Goal: Use online tool/utility

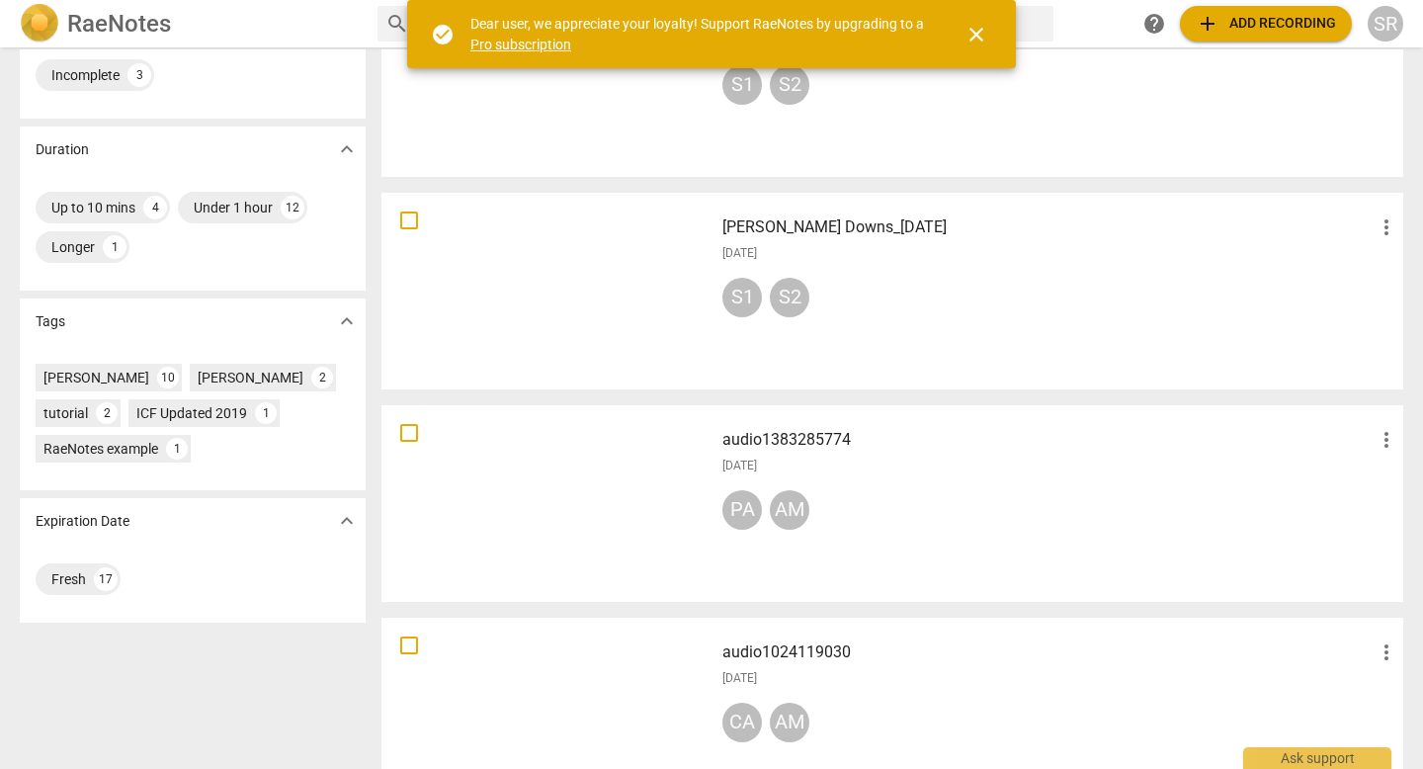
scroll to position [377, 0]
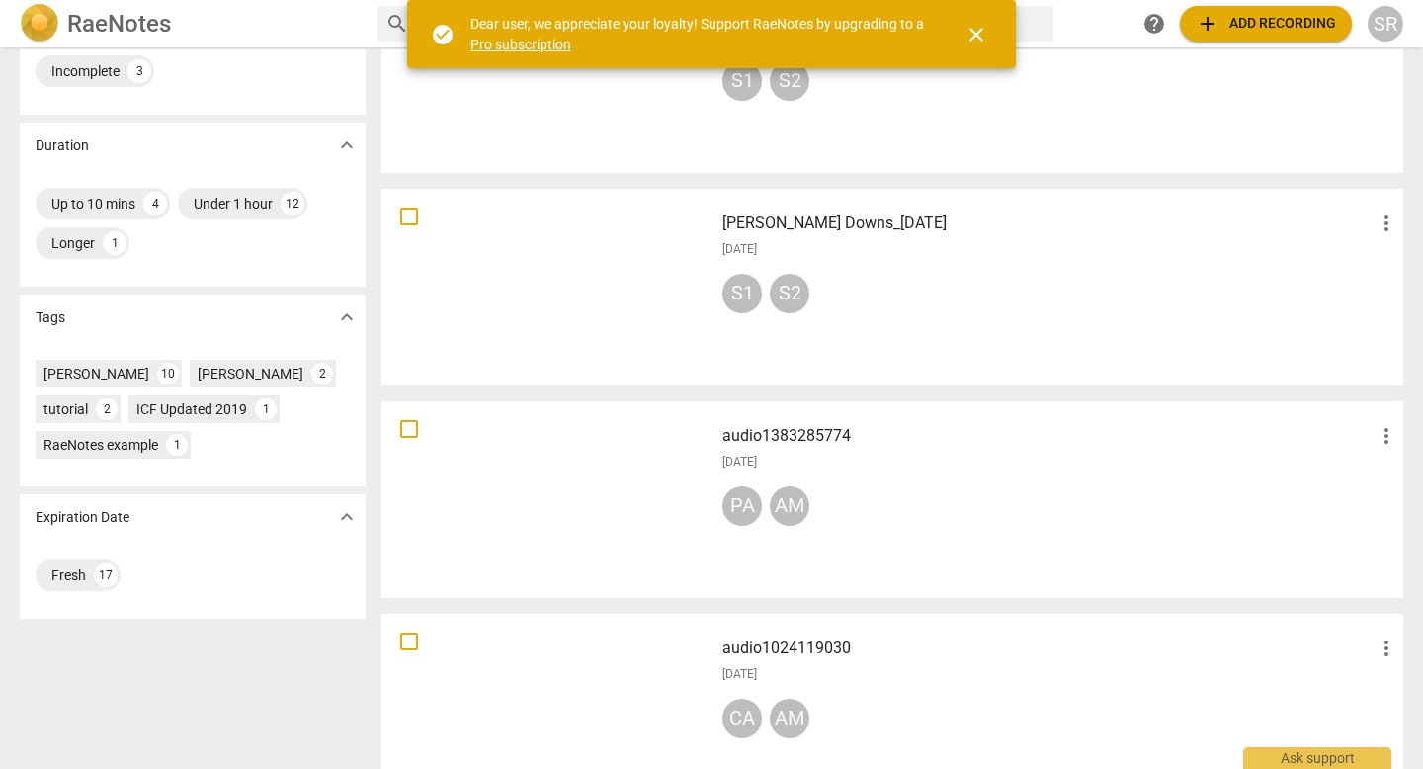
click at [593, 286] on div at bounding box center [547, 287] width 318 height 183
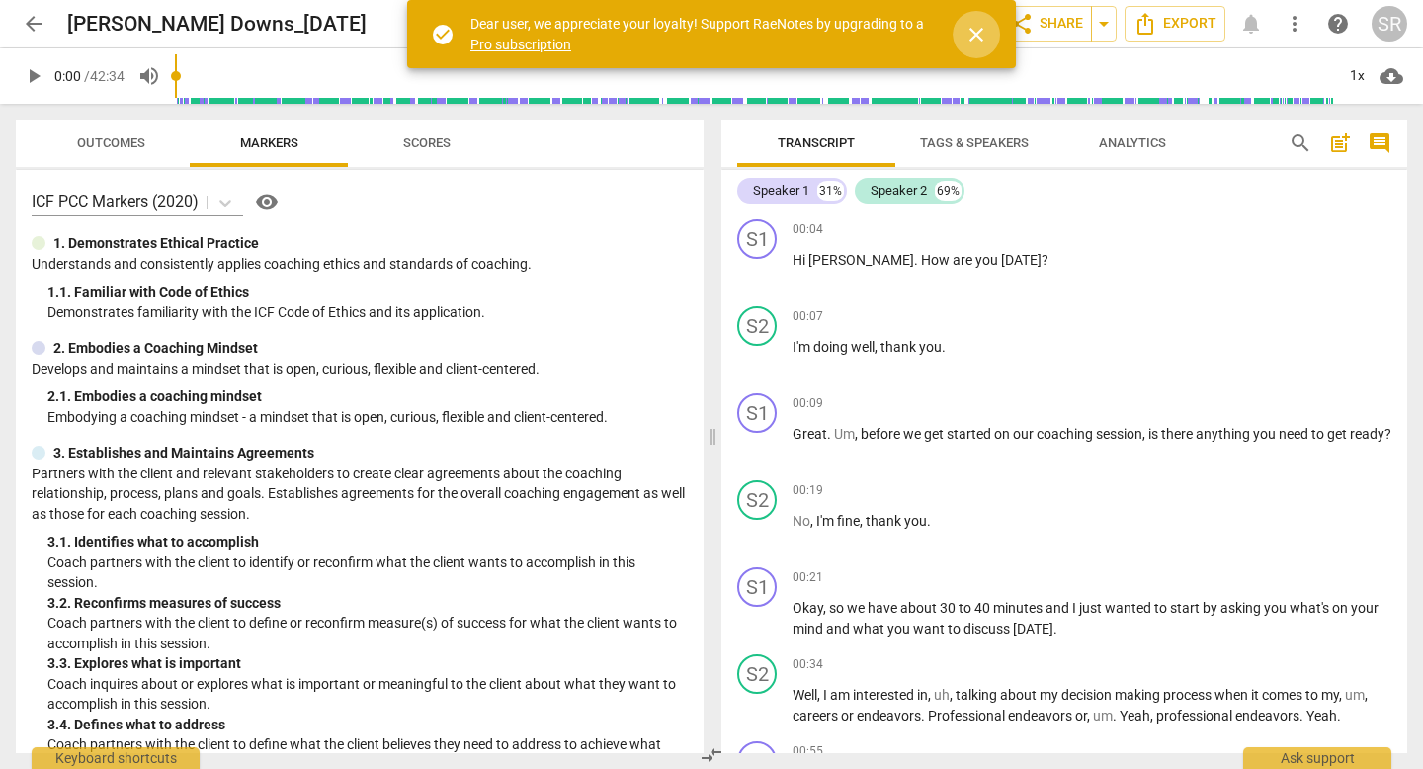
click at [976, 30] on span "close" at bounding box center [976, 35] width 24 height 24
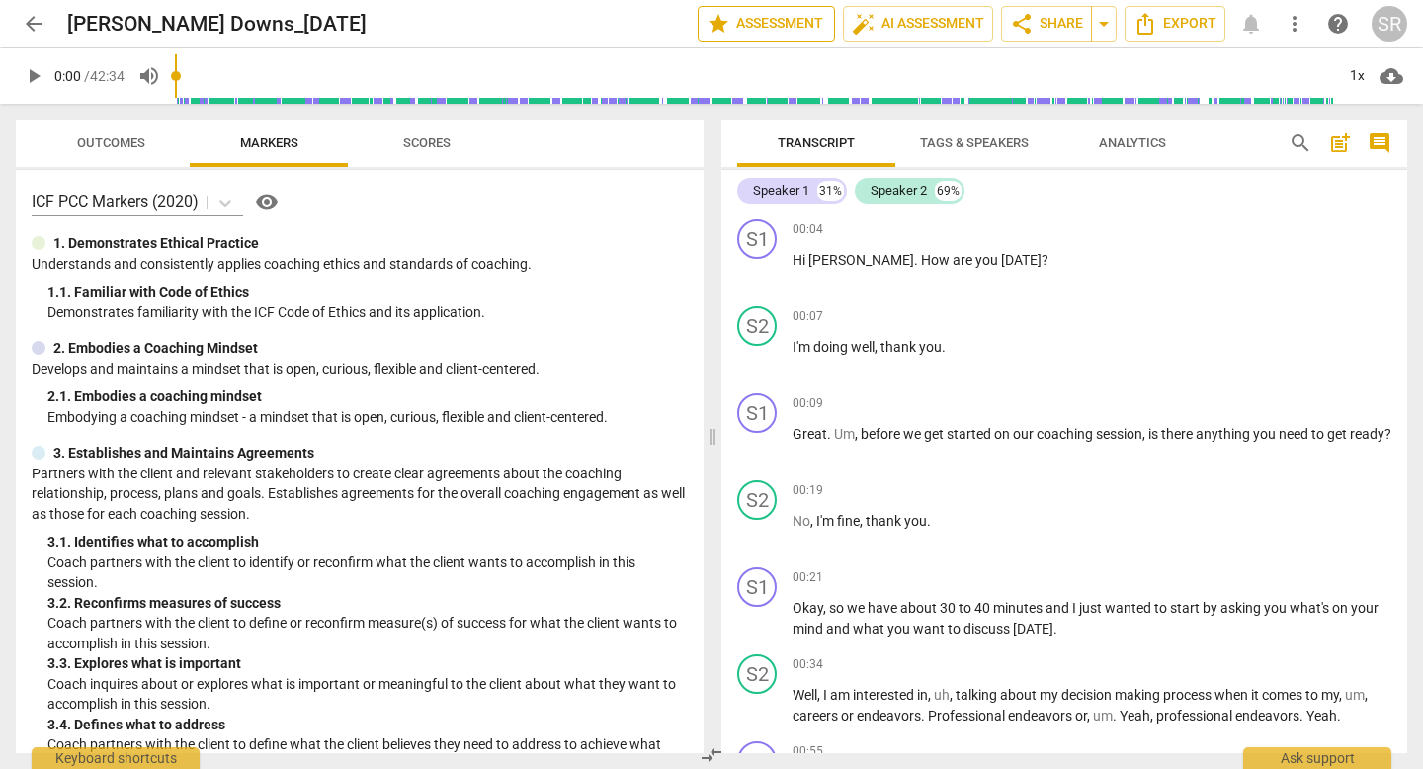
click at [769, 17] on span "star Assessment" at bounding box center [766, 24] width 120 height 24
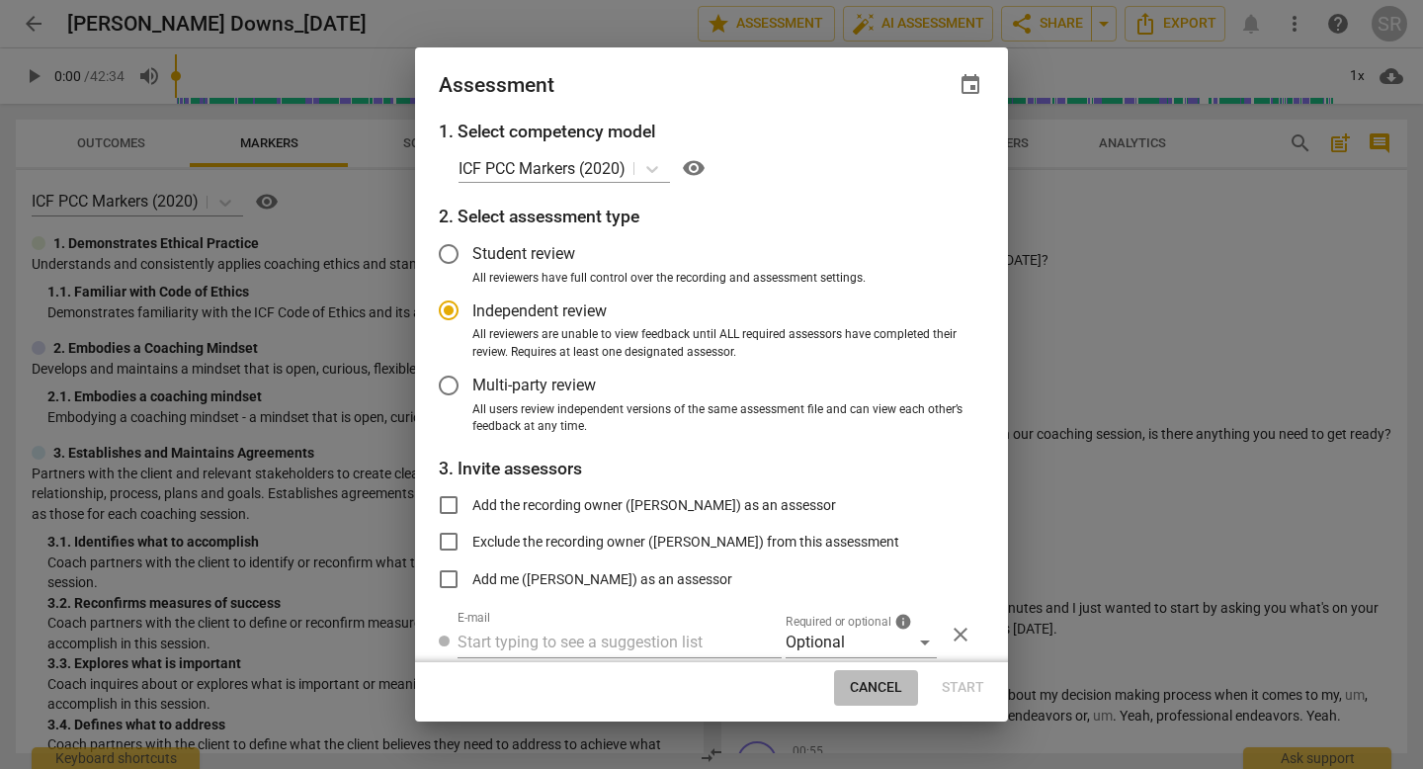
click at [880, 675] on button "Cancel" at bounding box center [876, 688] width 84 height 36
radio input "false"
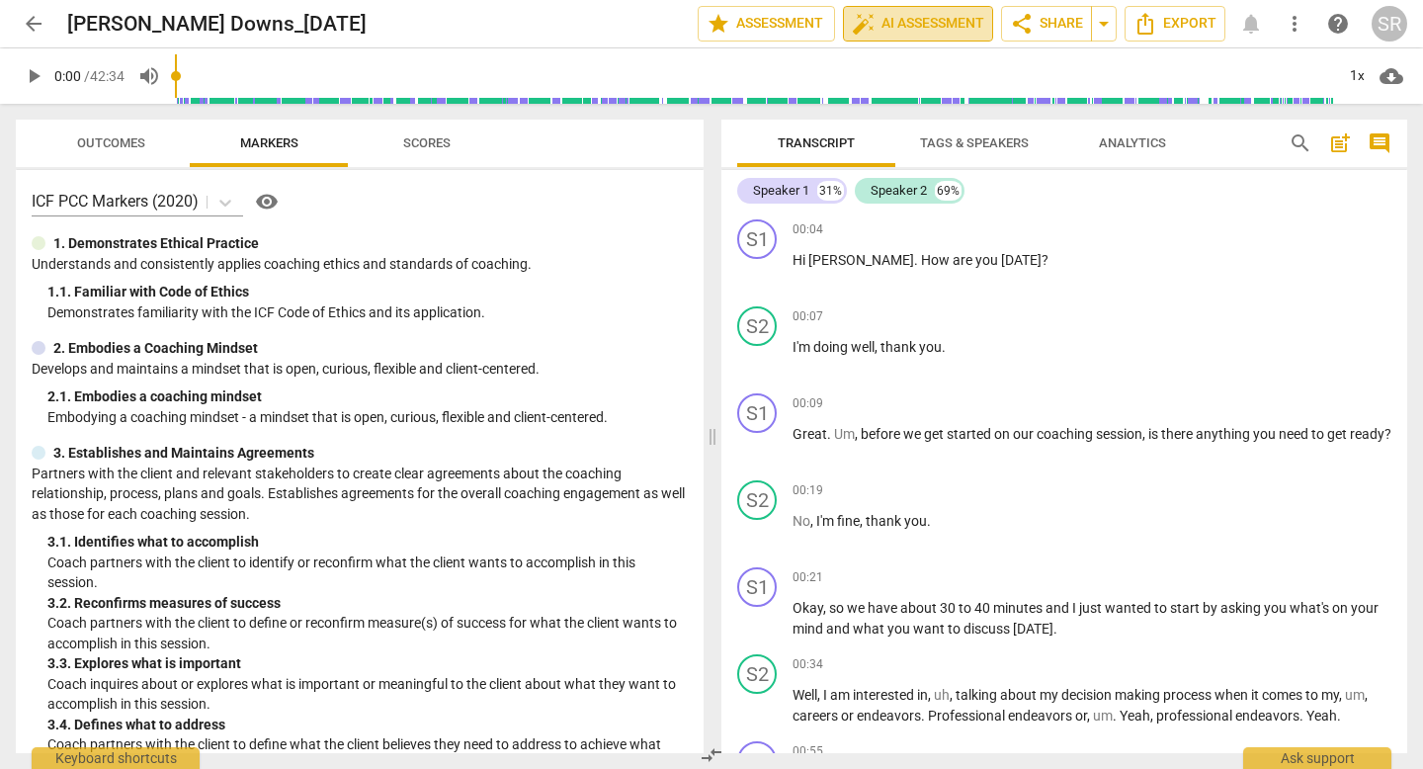
click at [950, 19] on span "auto_fix_high AI Assessment" at bounding box center [918, 24] width 132 height 24
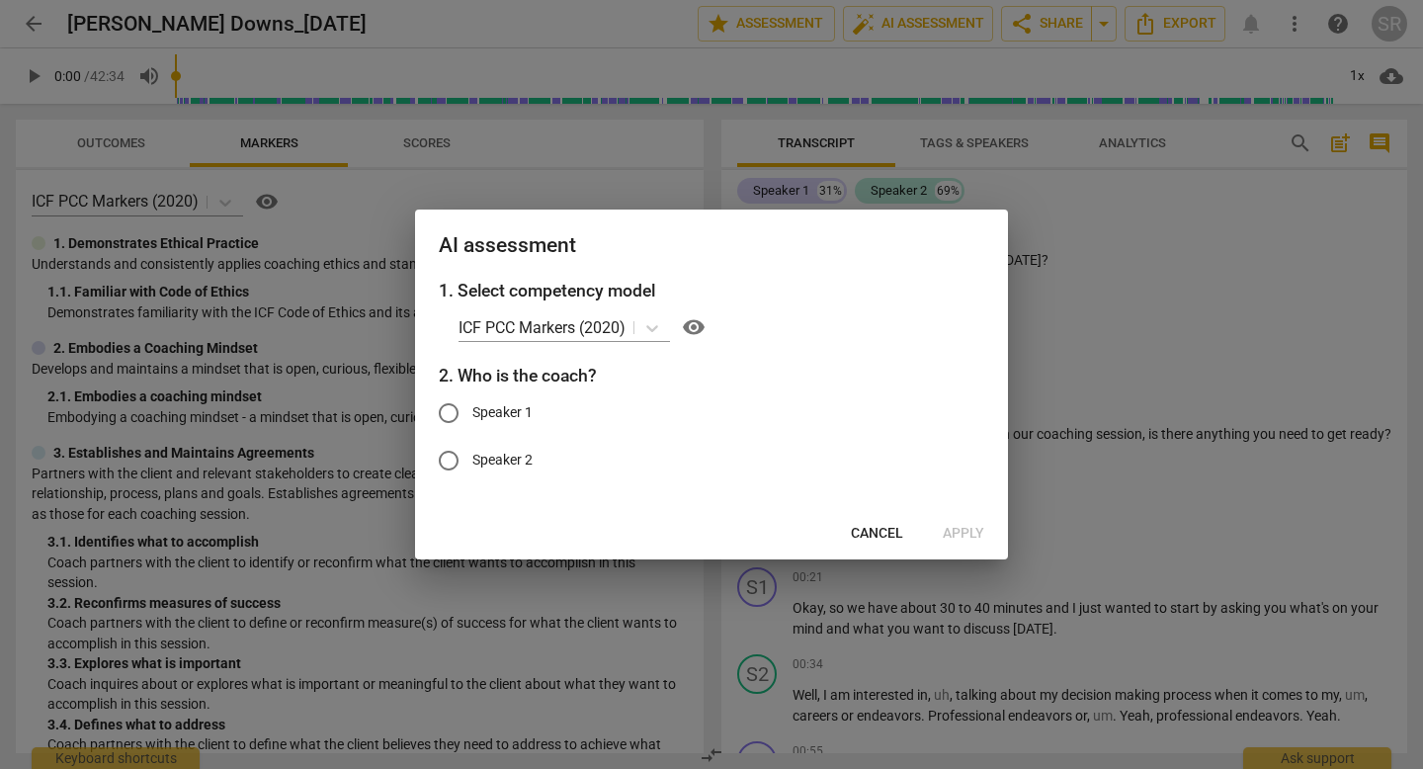
click at [1281, 242] on div at bounding box center [711, 384] width 1423 height 769
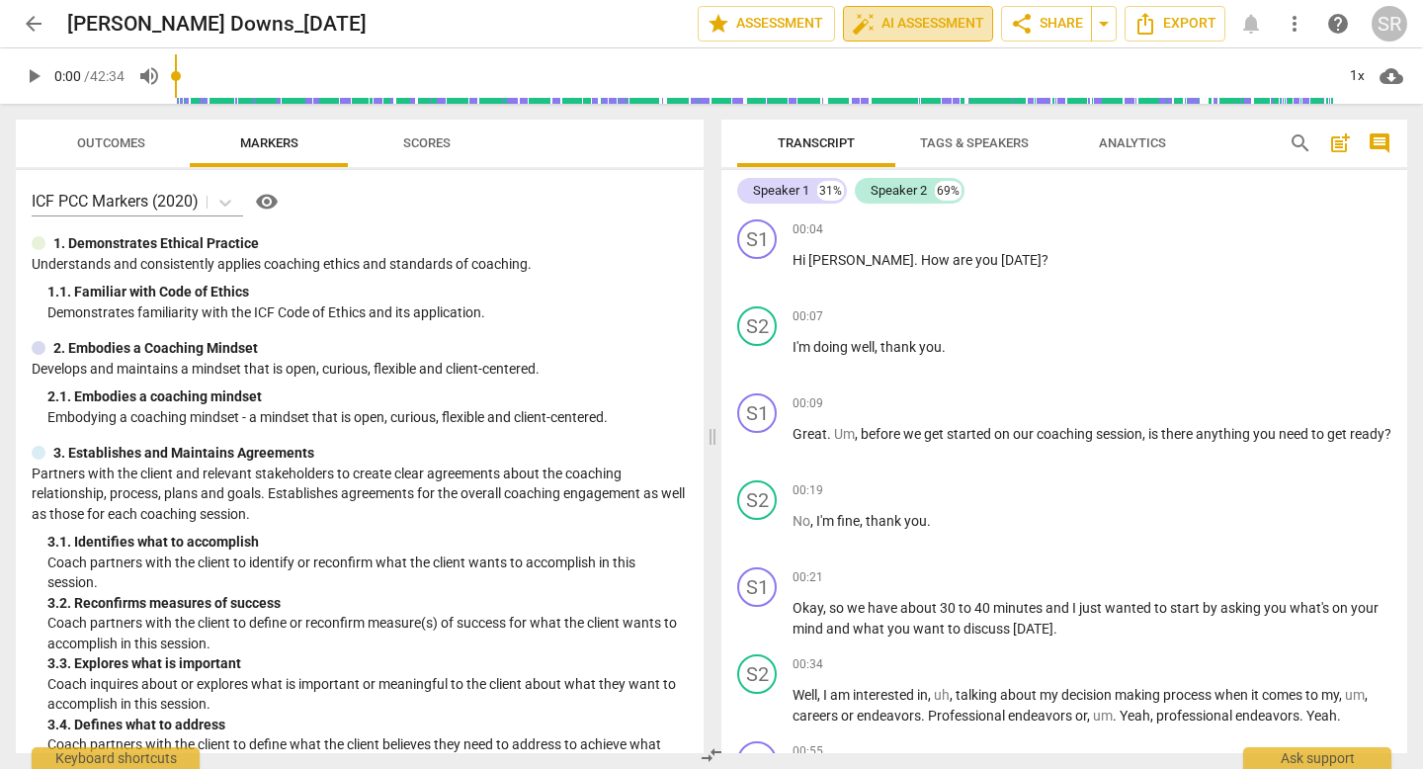
click at [909, 25] on span "auto_fix_high AI Assessment" at bounding box center [918, 24] width 132 height 24
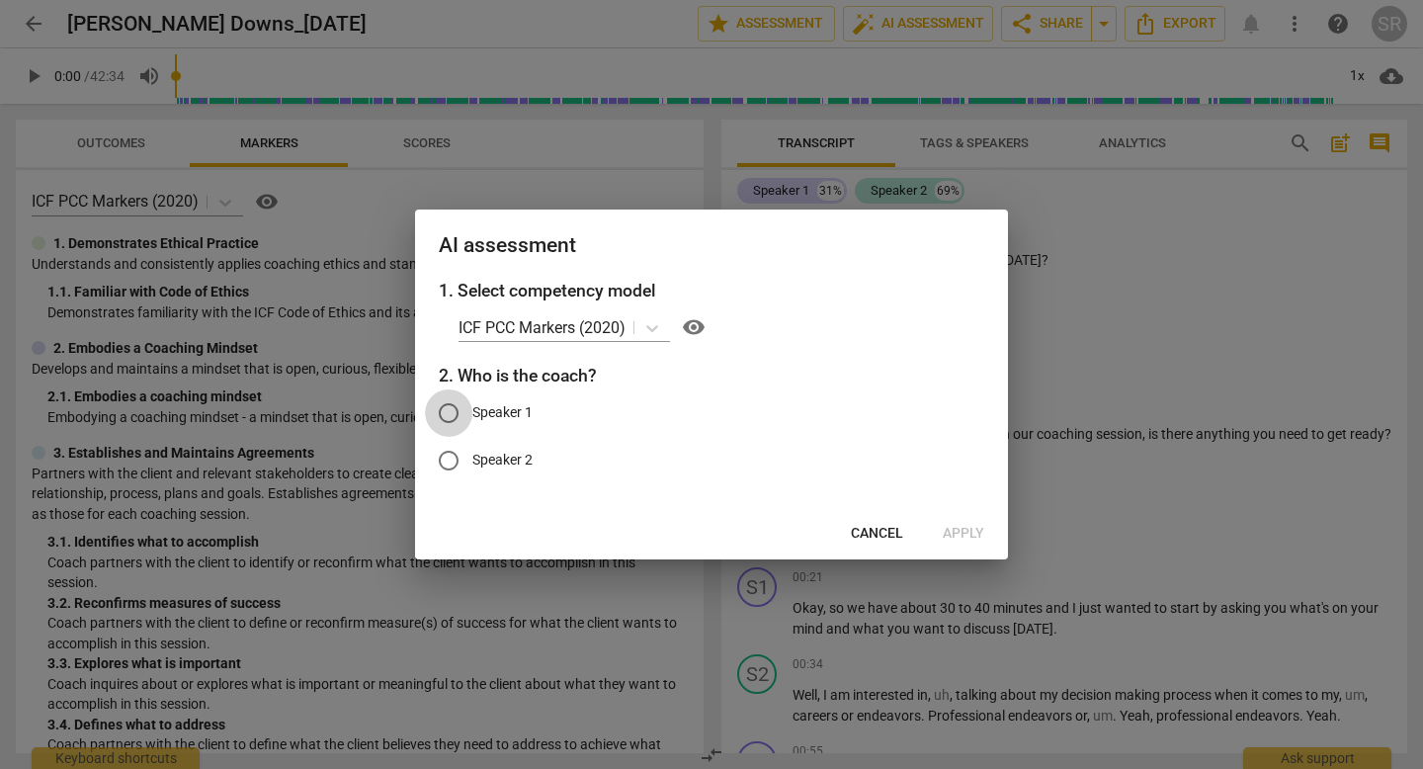
click at [448, 413] on input "Speaker 1" at bounding box center [448, 412] width 47 height 47
radio input "true"
click at [959, 539] on span "Apply" at bounding box center [963, 534] width 41 height 20
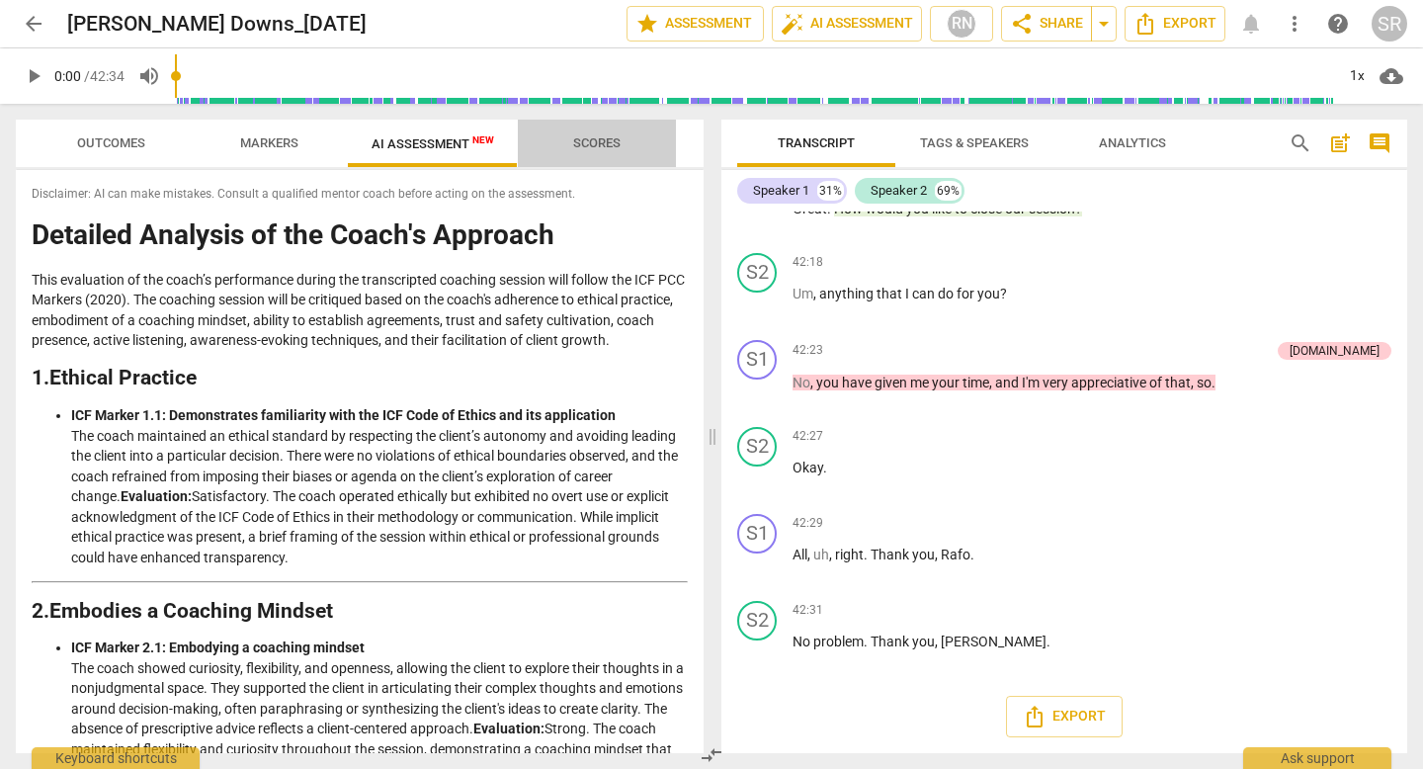
click at [609, 132] on span "Scores" at bounding box center [596, 143] width 95 height 27
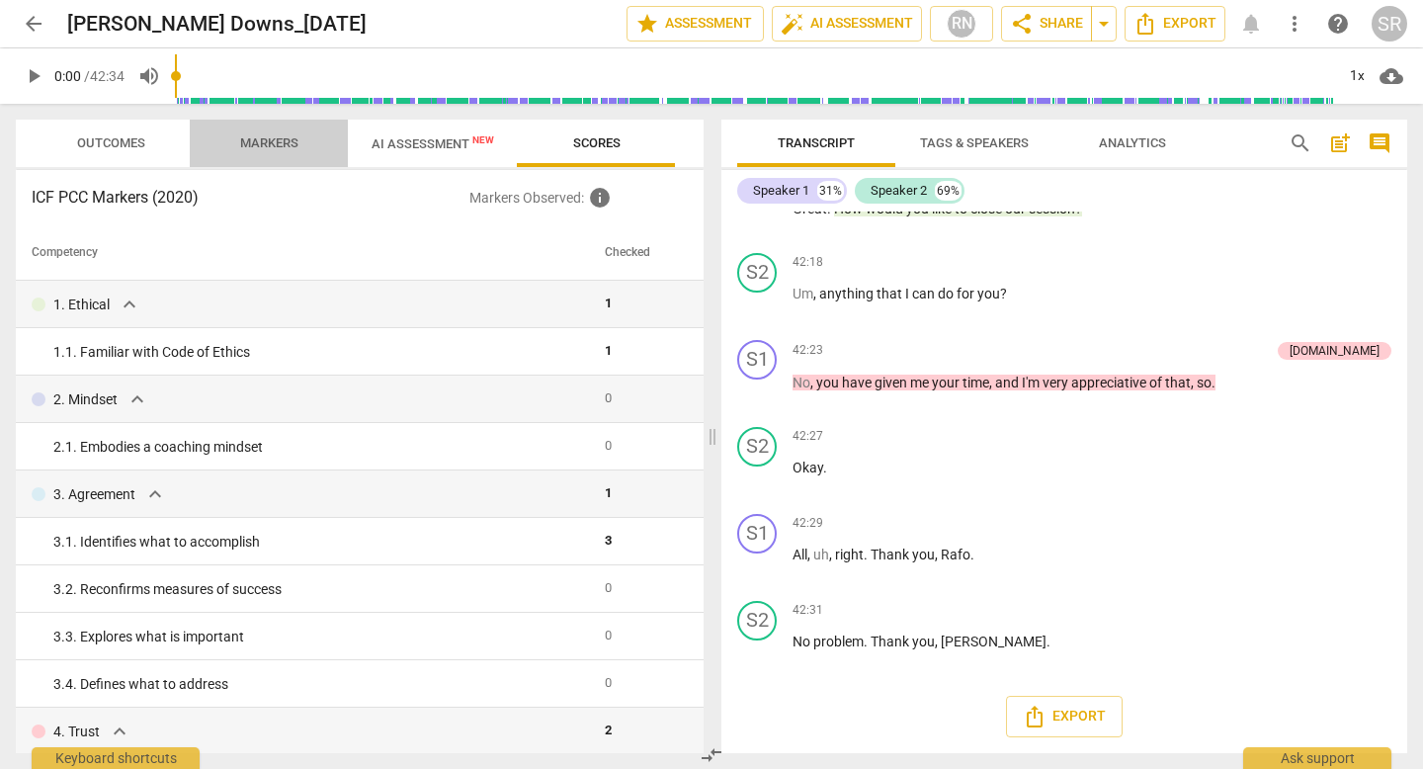
click at [257, 138] on span "Markers" at bounding box center [269, 142] width 58 height 15
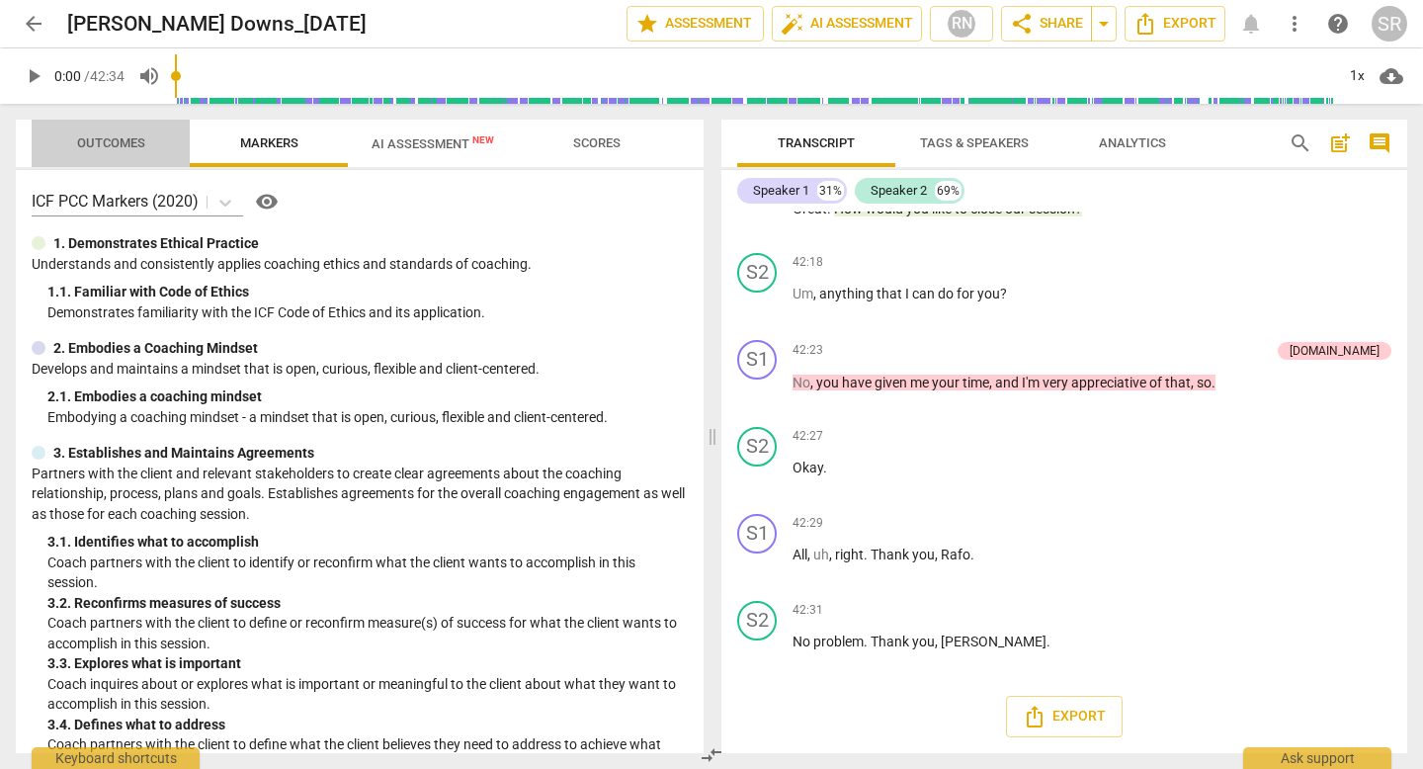
click at [106, 137] on span "Outcomes" at bounding box center [111, 142] width 68 height 15
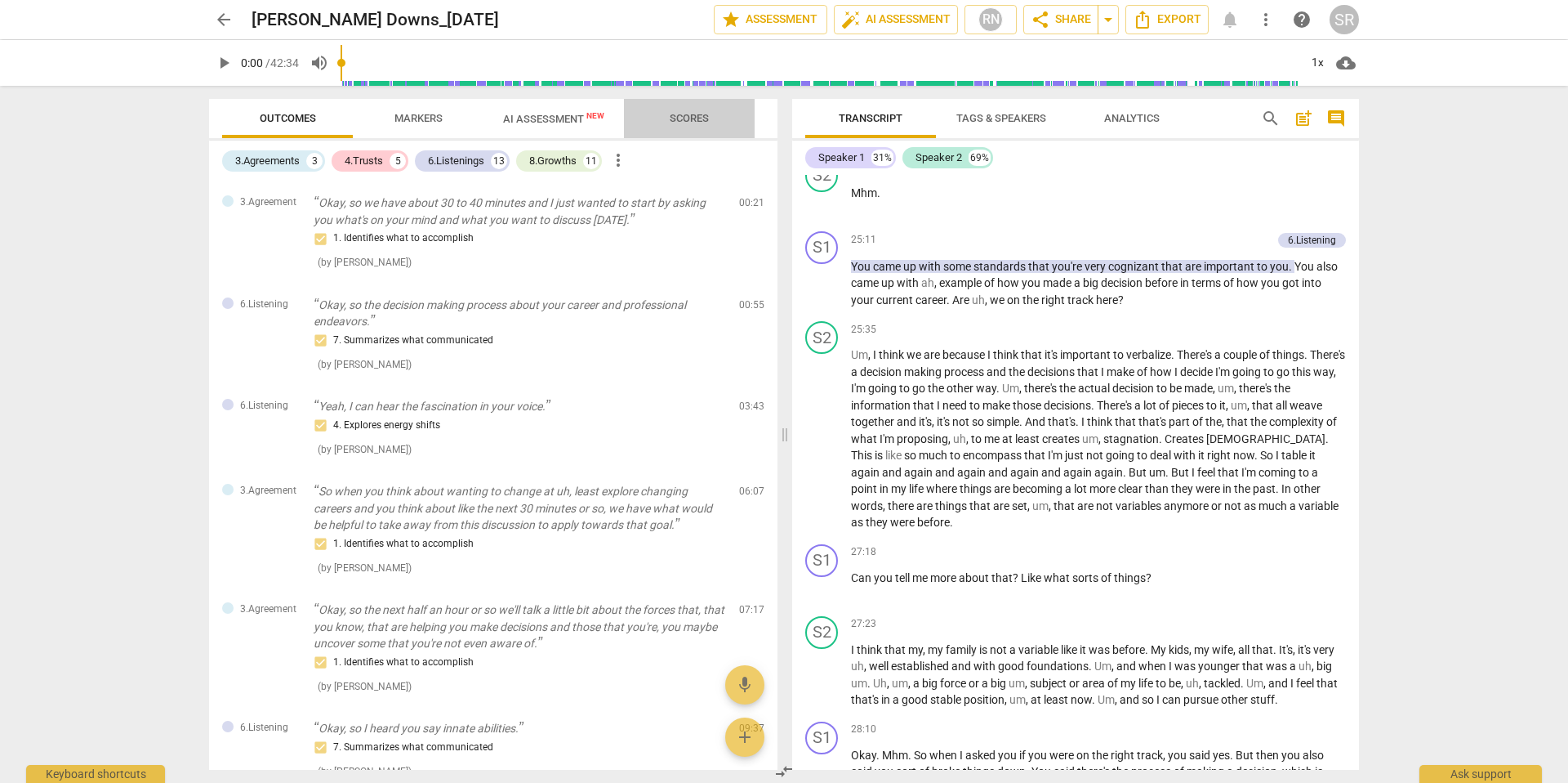
click at [696, 117] on span "Scores" at bounding box center [689, 117] width 39 height 12
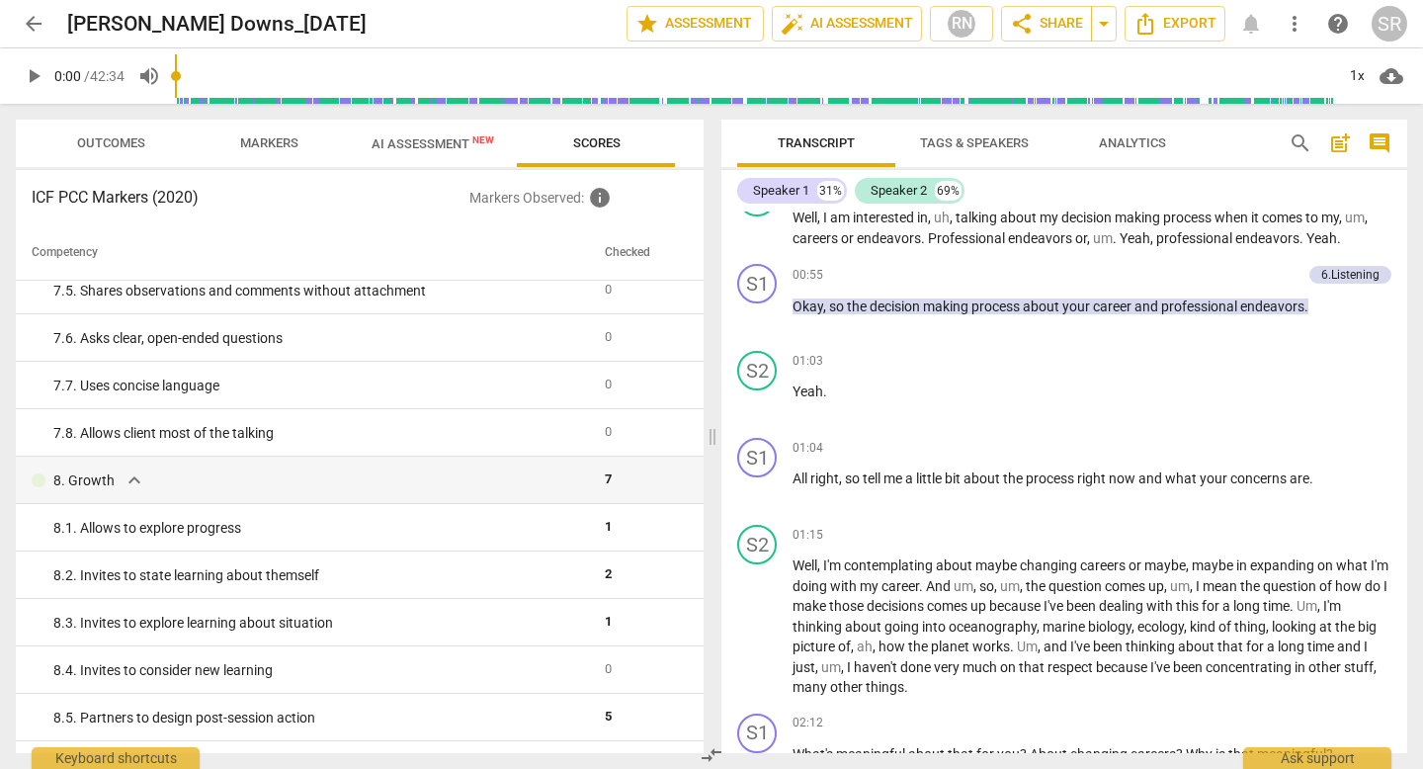
scroll to position [479, 0]
